Goal: Information Seeking & Learning: Learn about a topic

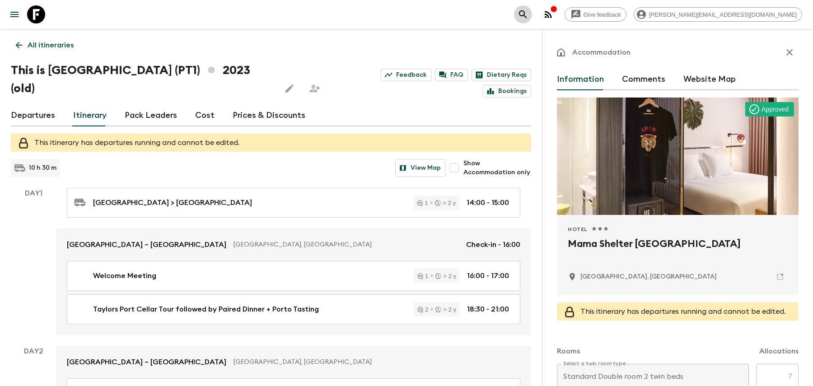
click at [529, 17] on icon "search adventures" at bounding box center [523, 14] width 11 height 11
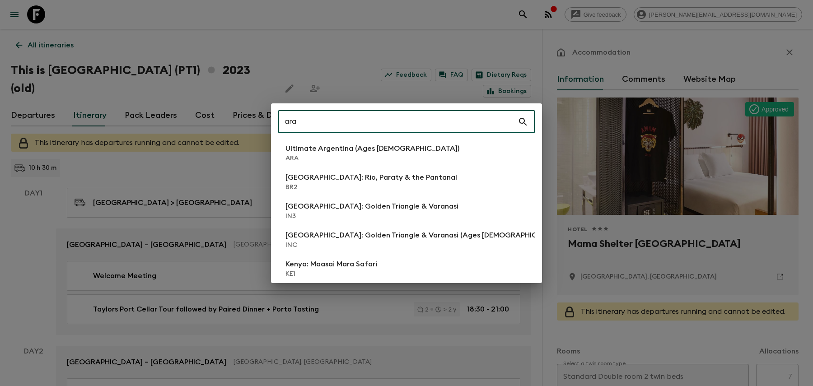
type input "ara"
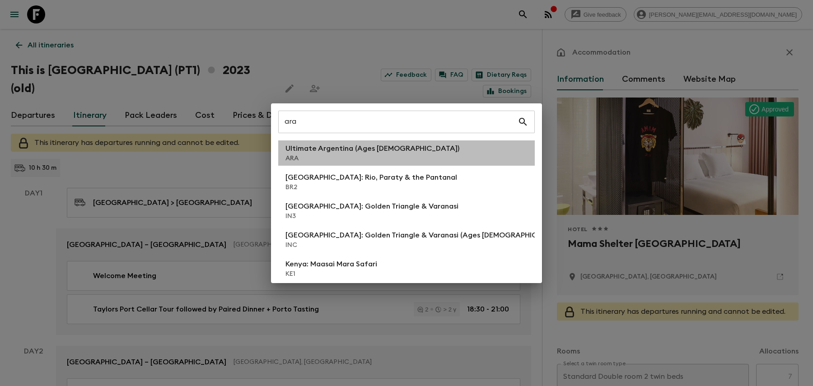
click at [354, 155] on p "ARA" at bounding box center [373, 158] width 174 height 9
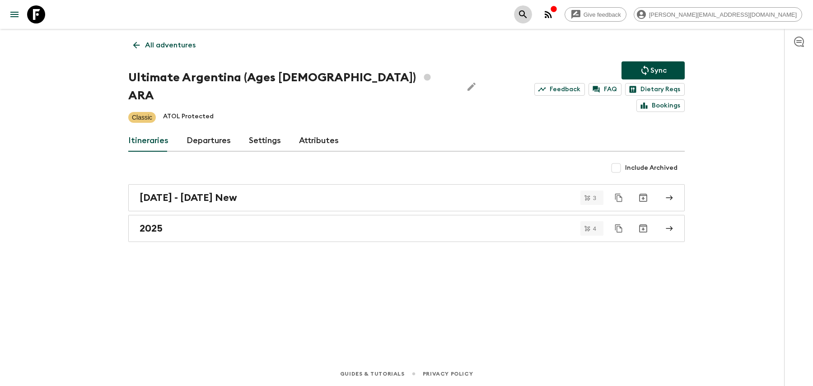
click at [527, 13] on icon "search adventures" at bounding box center [523, 14] width 8 height 8
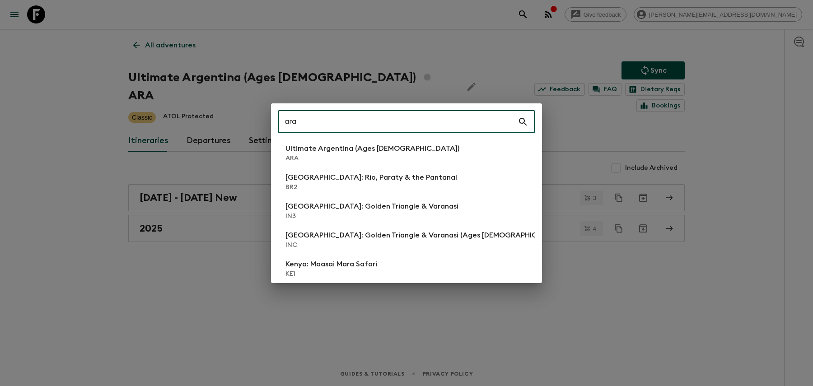
type input "ara"
click at [84, 70] on div "ara ​ Ultimate Argentina (Ages [DEMOGRAPHIC_DATA]) ARA [GEOGRAPHIC_DATA]: [GEOG…" at bounding box center [406, 193] width 813 height 386
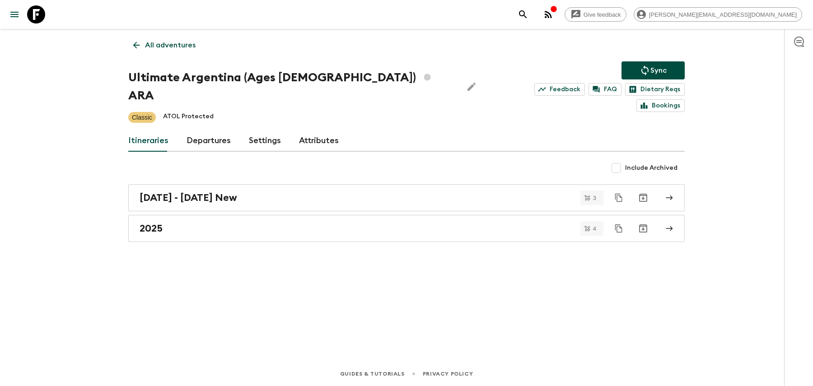
click at [168, 51] on link "All adventures" at bounding box center [164, 45] width 72 height 18
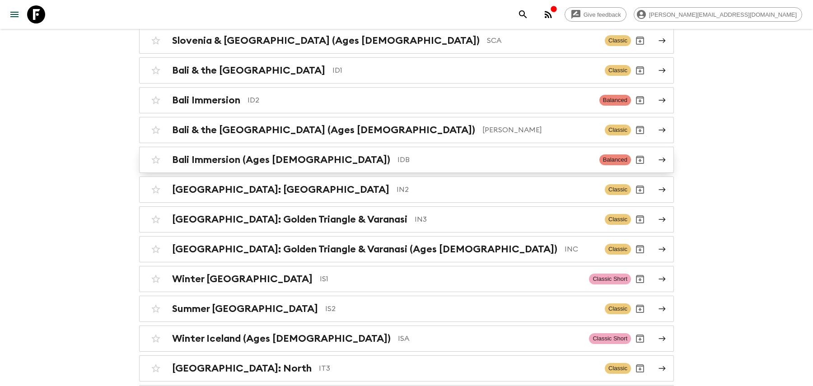
scroll to position [2088, 0]
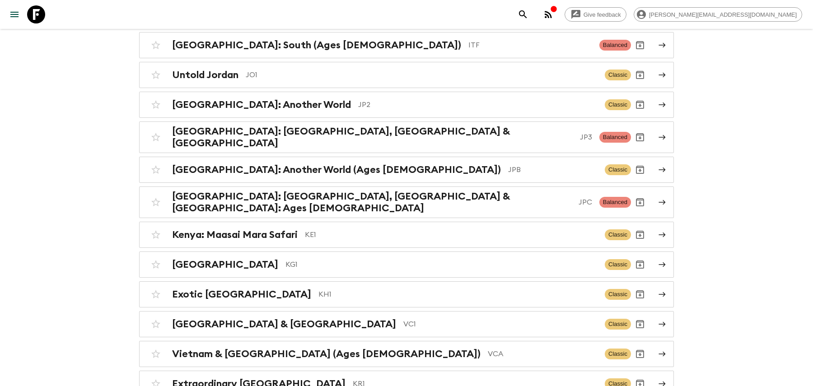
click at [95, 245] on div "Give feedback [PERSON_NAME][EMAIL_ADDRESS][DOMAIN_NAME] Adventures ​ New Advent…" at bounding box center [406, 85] width 813 height 4346
click at [703, 211] on div "Give feedback [PERSON_NAME][EMAIL_ADDRESS][DOMAIN_NAME] Adventures ​ New Advent…" at bounding box center [406, 85] width 813 height 4346
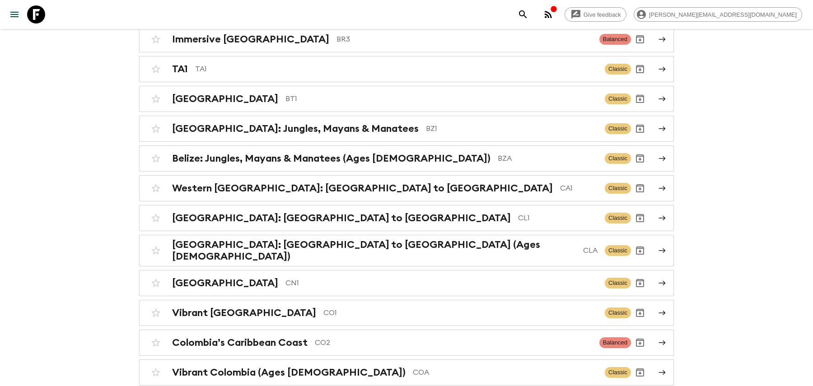
scroll to position [0, 0]
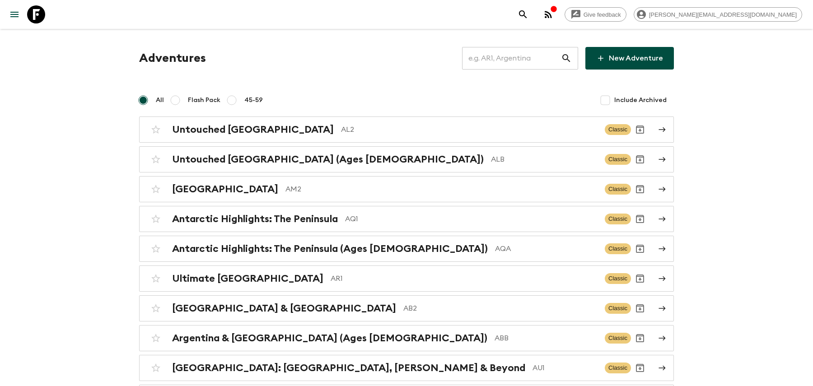
click at [527, 15] on icon "search adventures" at bounding box center [523, 14] width 8 height 8
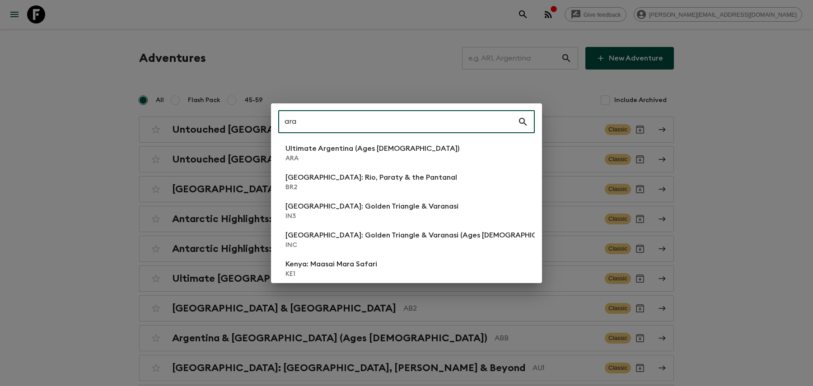
type input "ara"
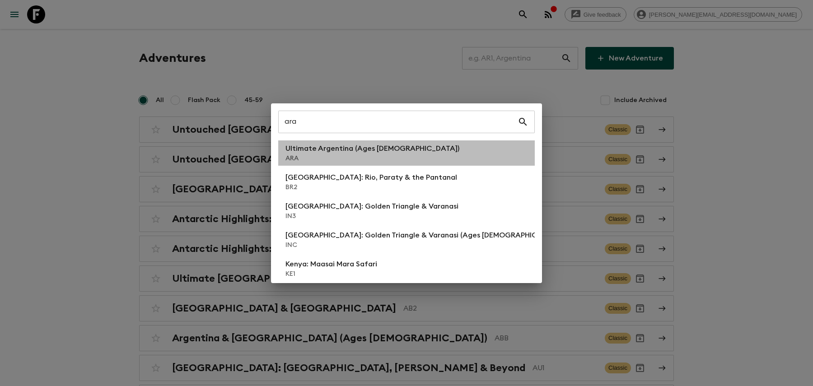
click at [418, 149] on li "Ultimate Argentina (Ages [DEMOGRAPHIC_DATA]) ARA" at bounding box center [406, 153] width 257 height 25
